Goal: Information Seeking & Learning: Learn about a topic

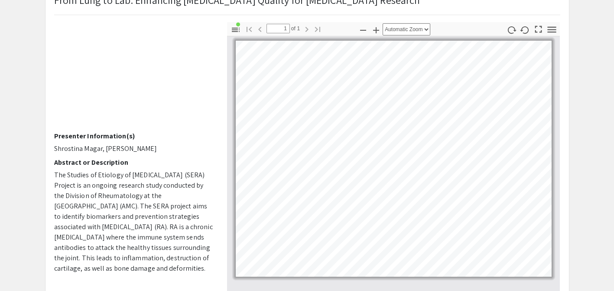
scroll to position [5, 0]
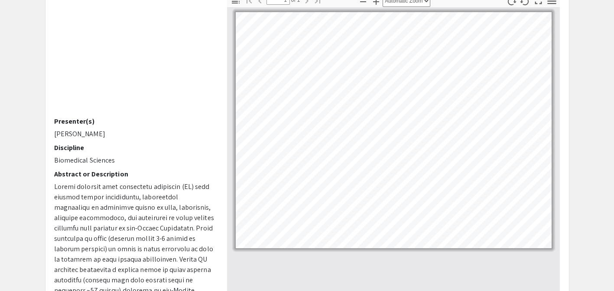
scroll to position [22, 0]
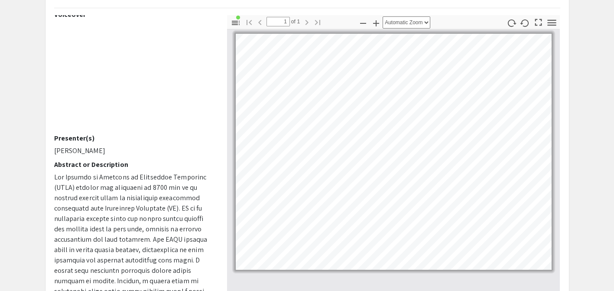
scroll to position [4, 0]
